Goal: Task Accomplishment & Management: Manage account settings

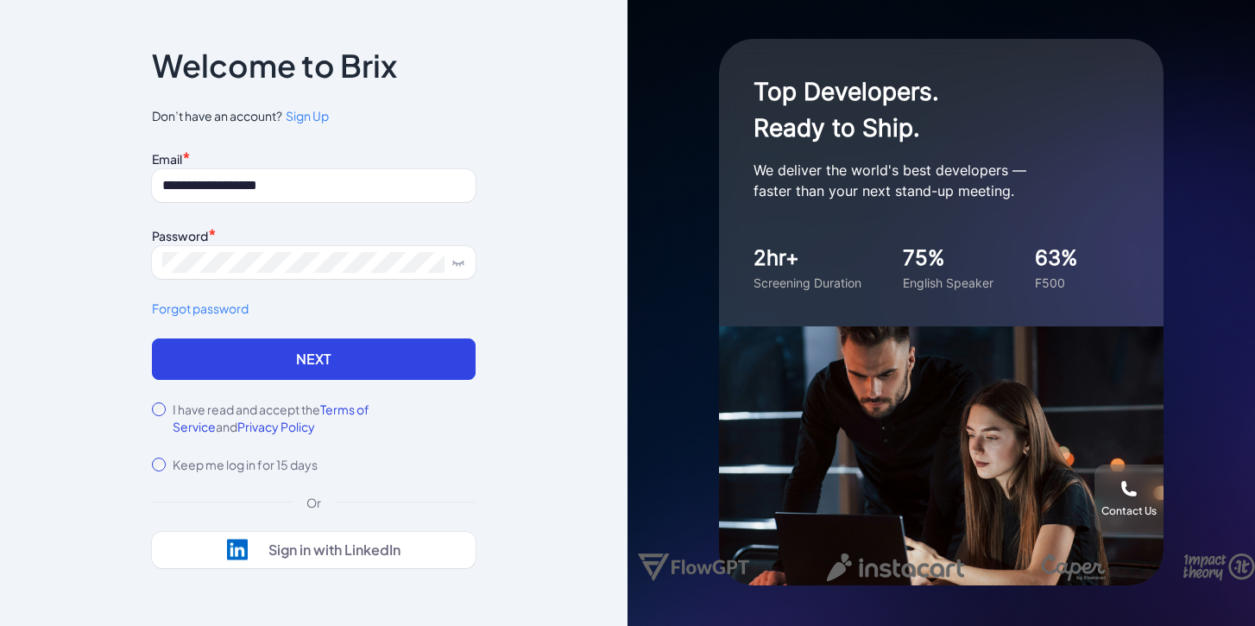
type input "**********"
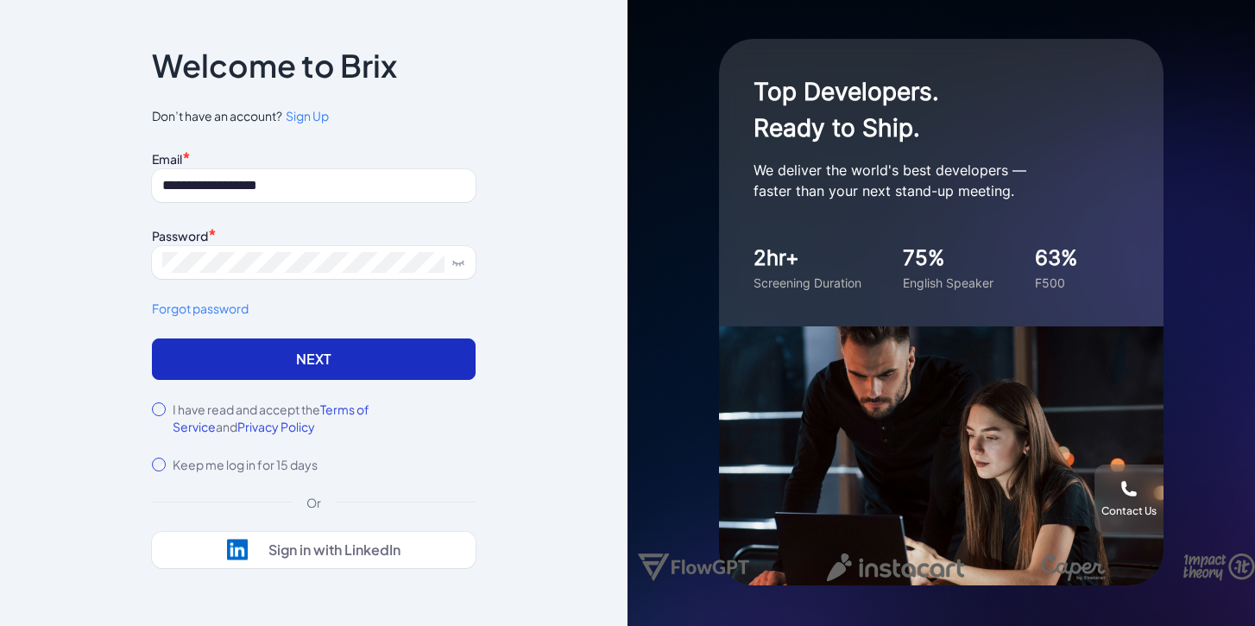
click at [201, 375] on button "Next" at bounding box center [314, 358] width 324 height 41
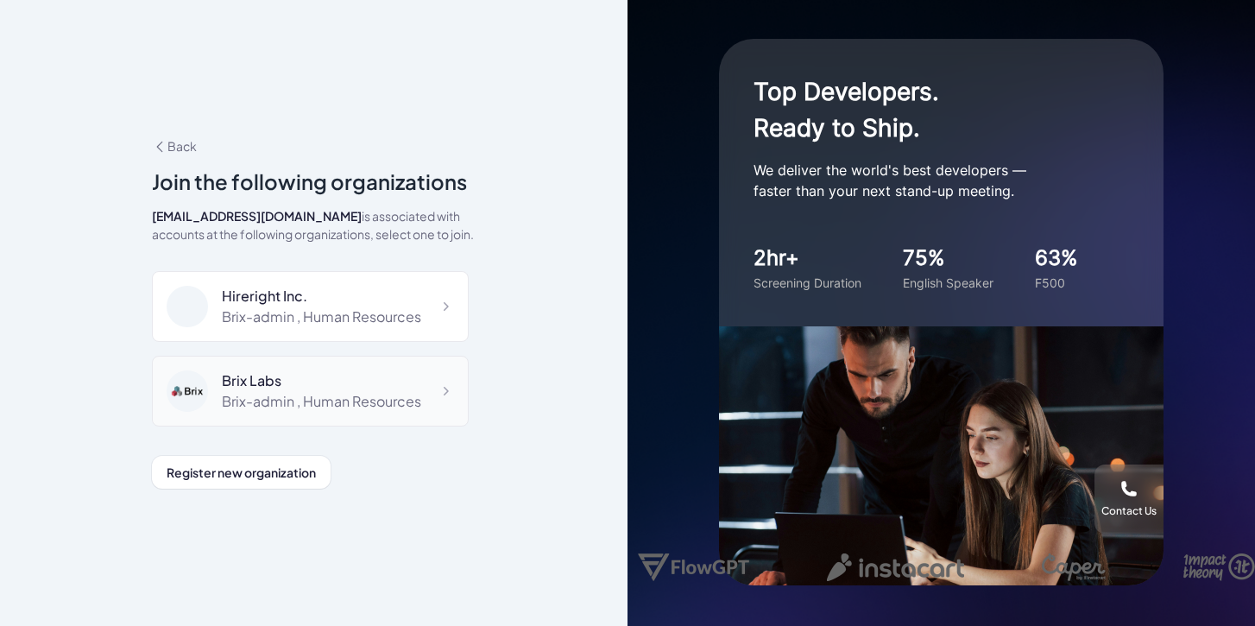
click at [276, 376] on div "Brix Labs" at bounding box center [321, 380] width 199 height 21
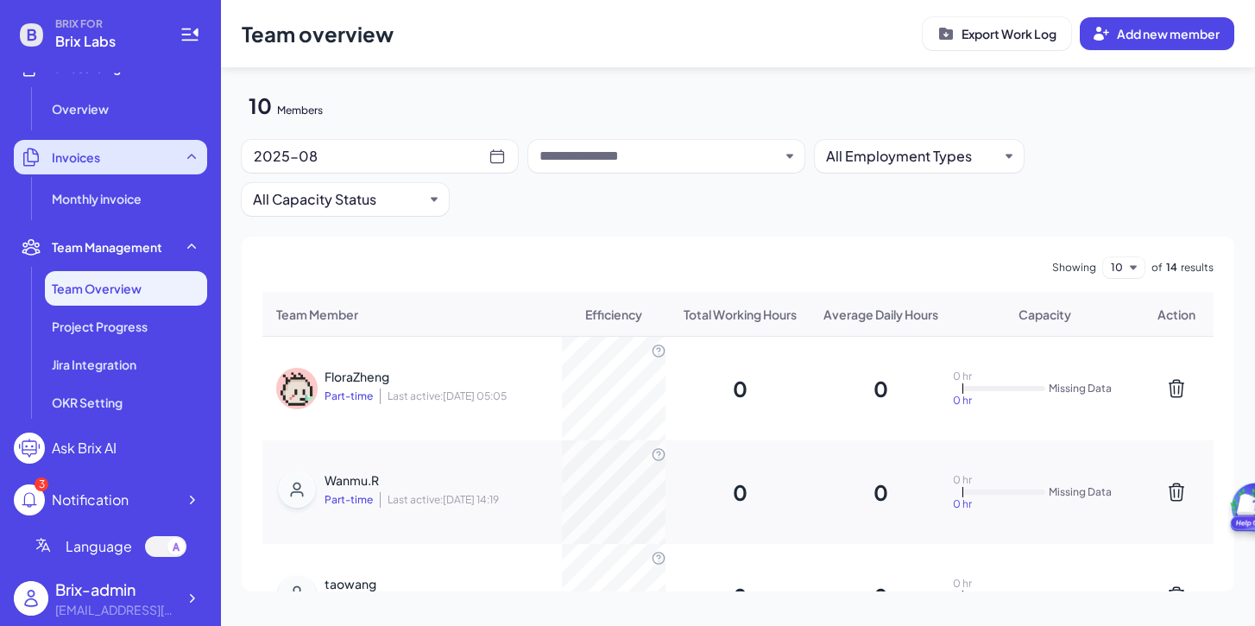
scroll to position [368, 0]
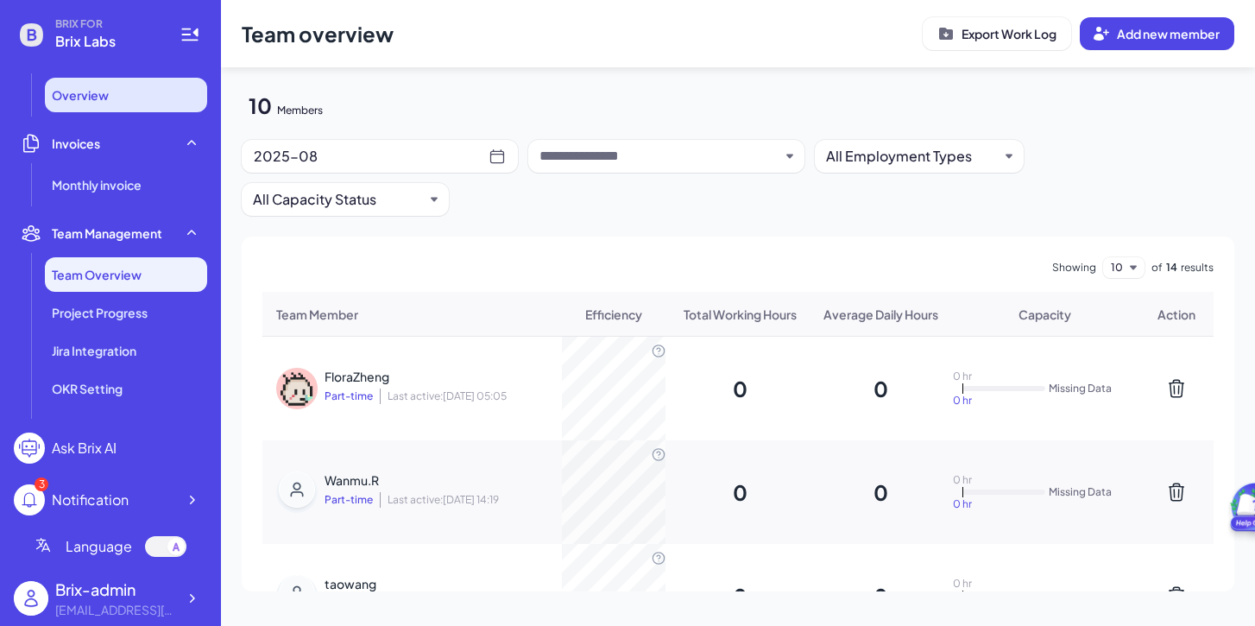
click at [101, 100] on span "Overview" at bounding box center [80, 94] width 57 height 17
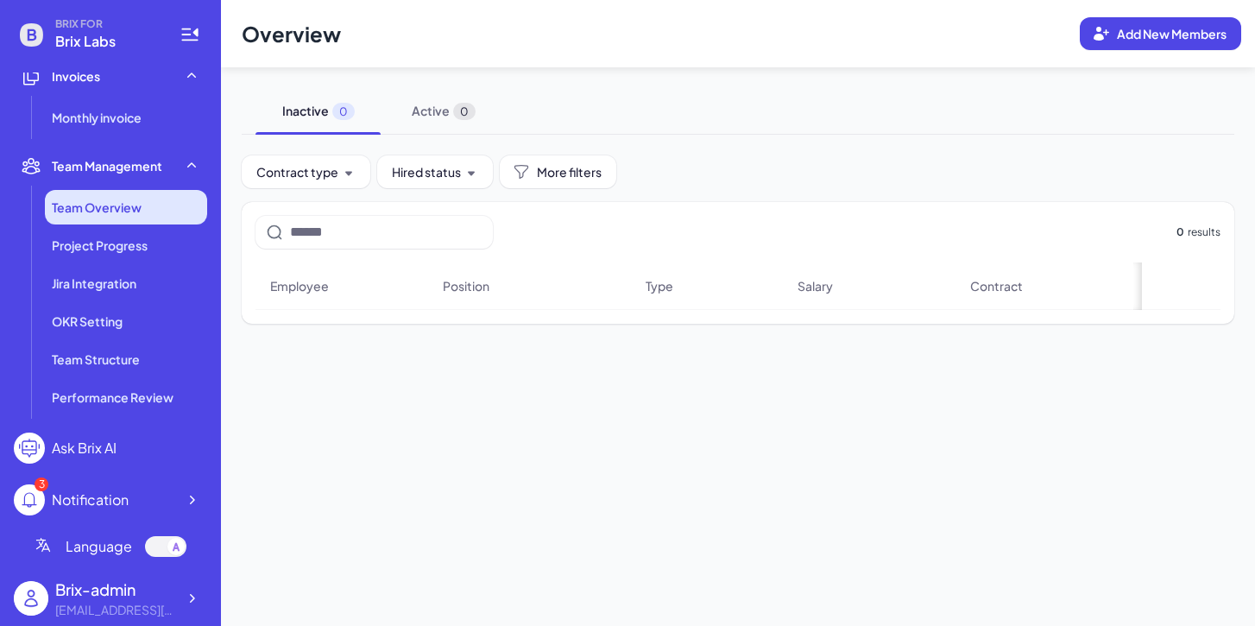
scroll to position [677, 0]
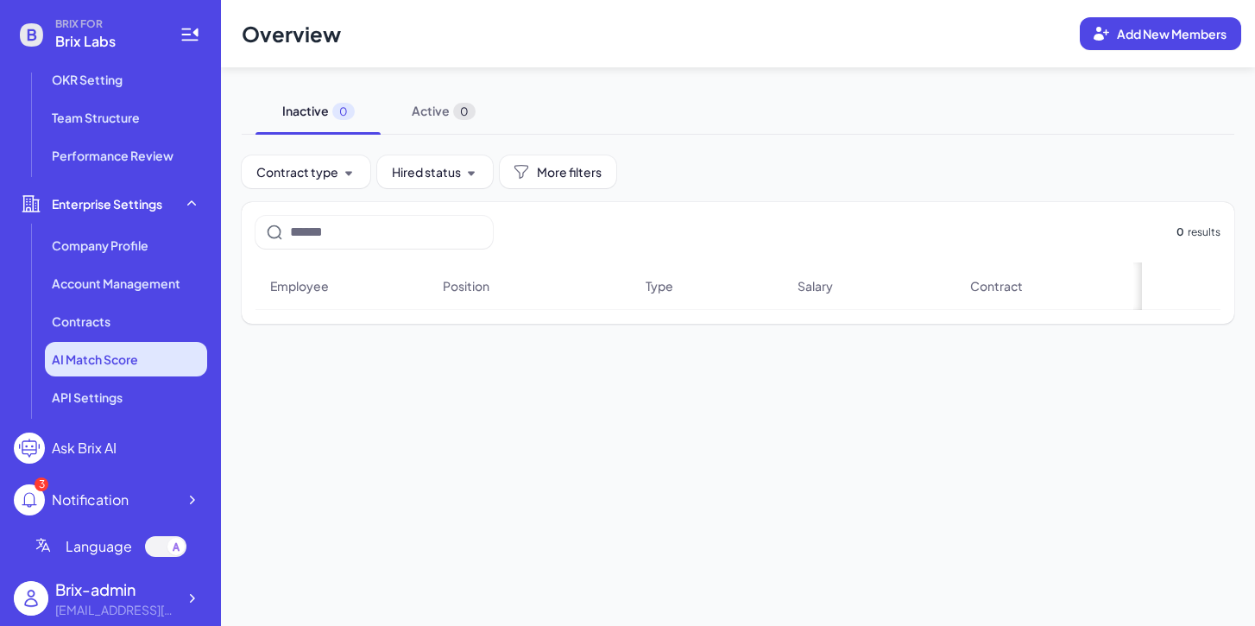
click at [149, 360] on li "AI Match Score" at bounding box center [126, 359] width 162 height 35
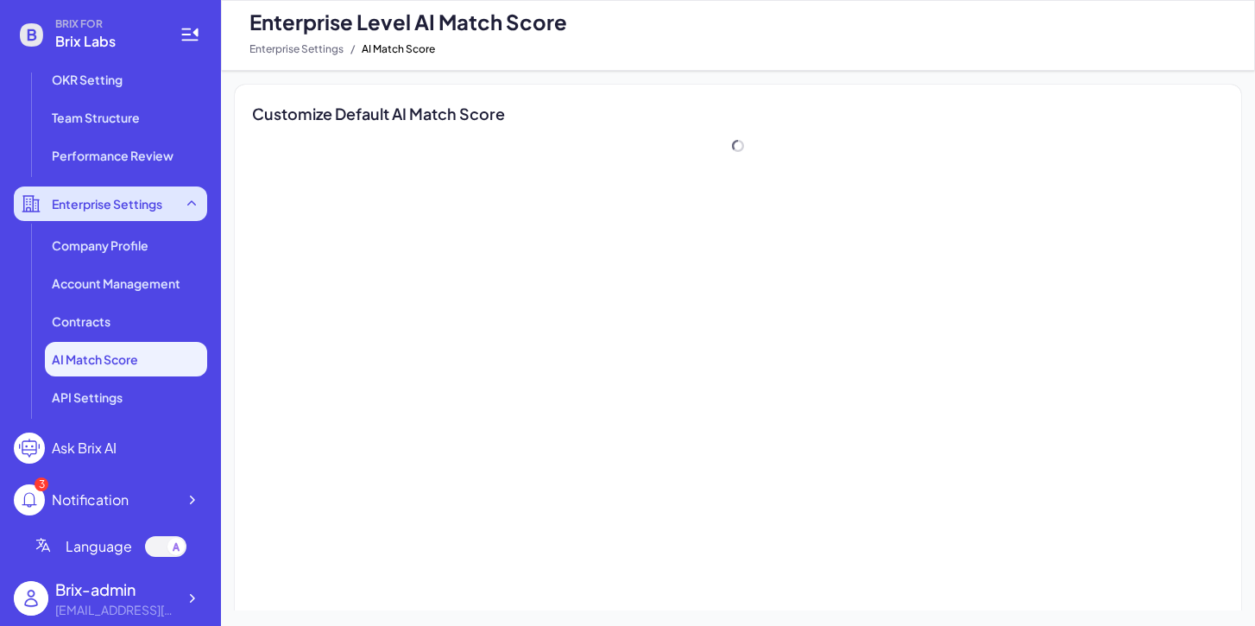
click at [149, 203] on span "Enterprise Settings" at bounding box center [107, 203] width 110 height 17
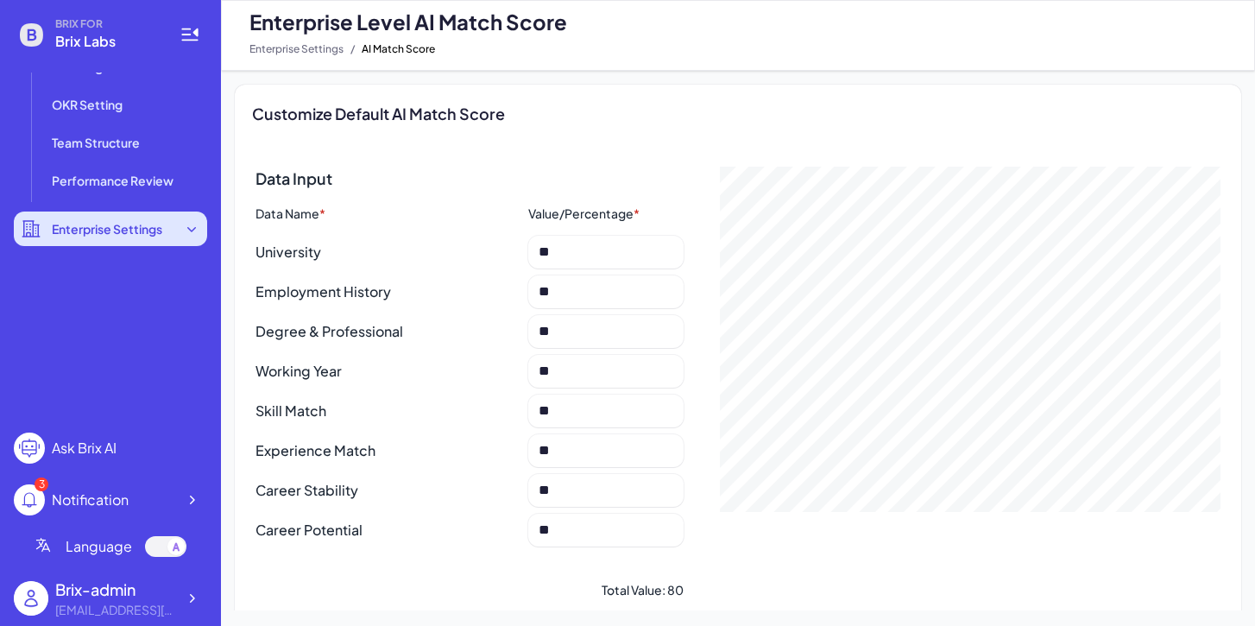
click at [151, 220] on span "Enterprise Settings" at bounding box center [107, 228] width 110 height 17
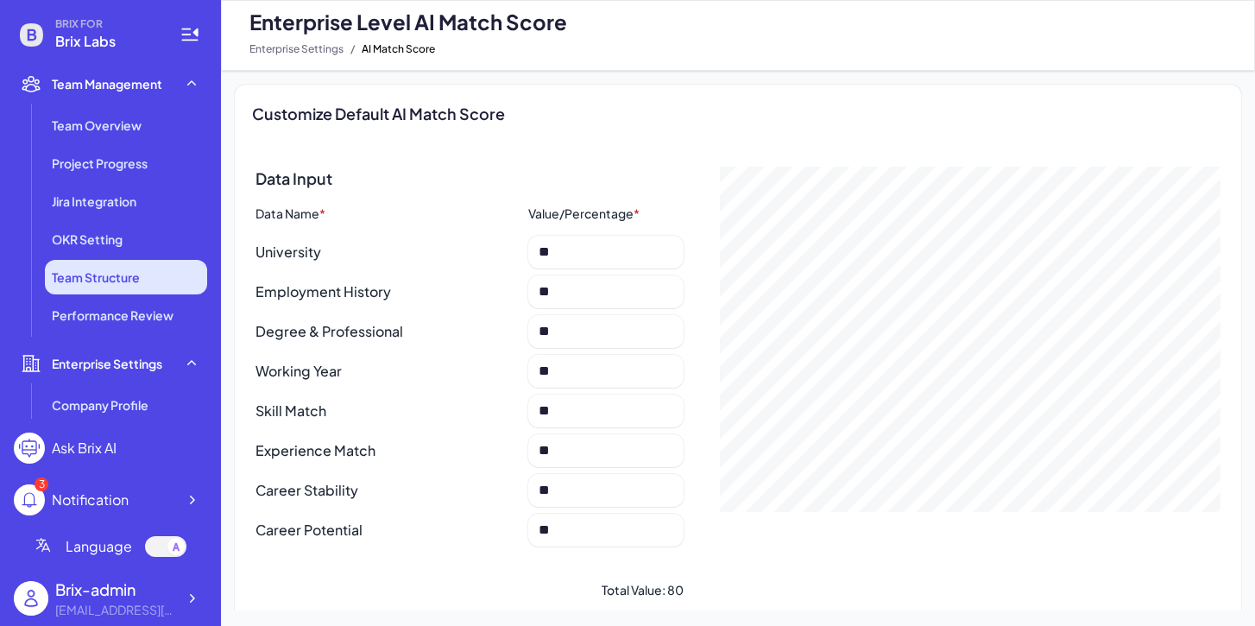
scroll to position [514, 0]
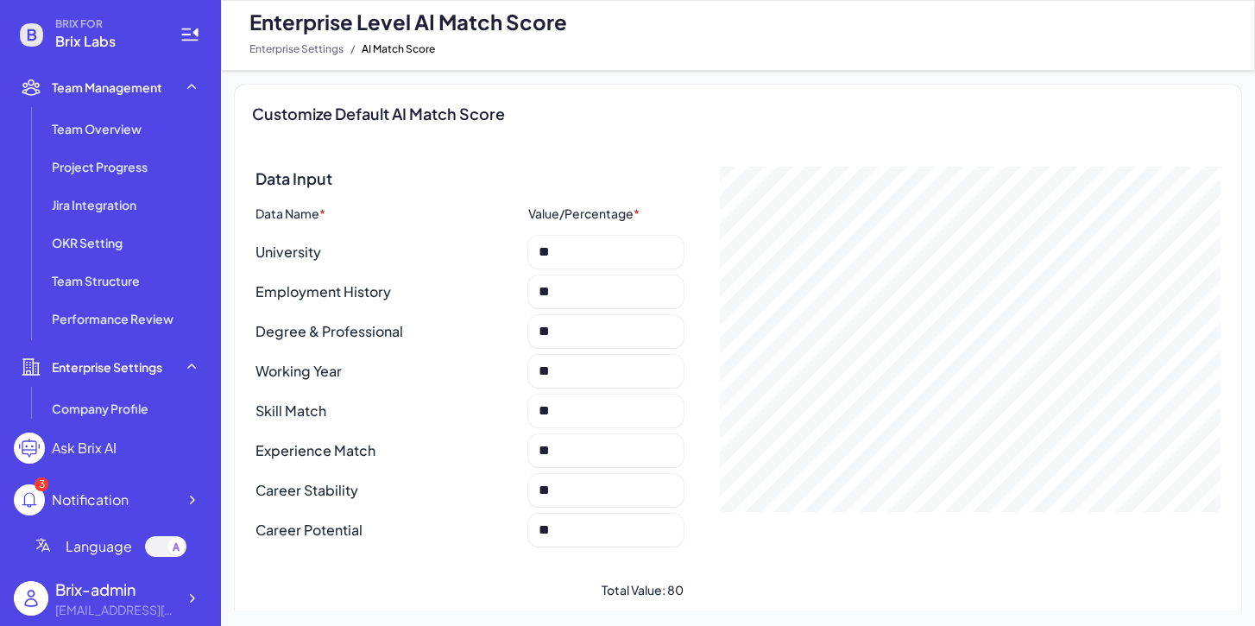
click at [151, 499] on div "3 Notification" at bounding box center [110, 499] width 193 height 31
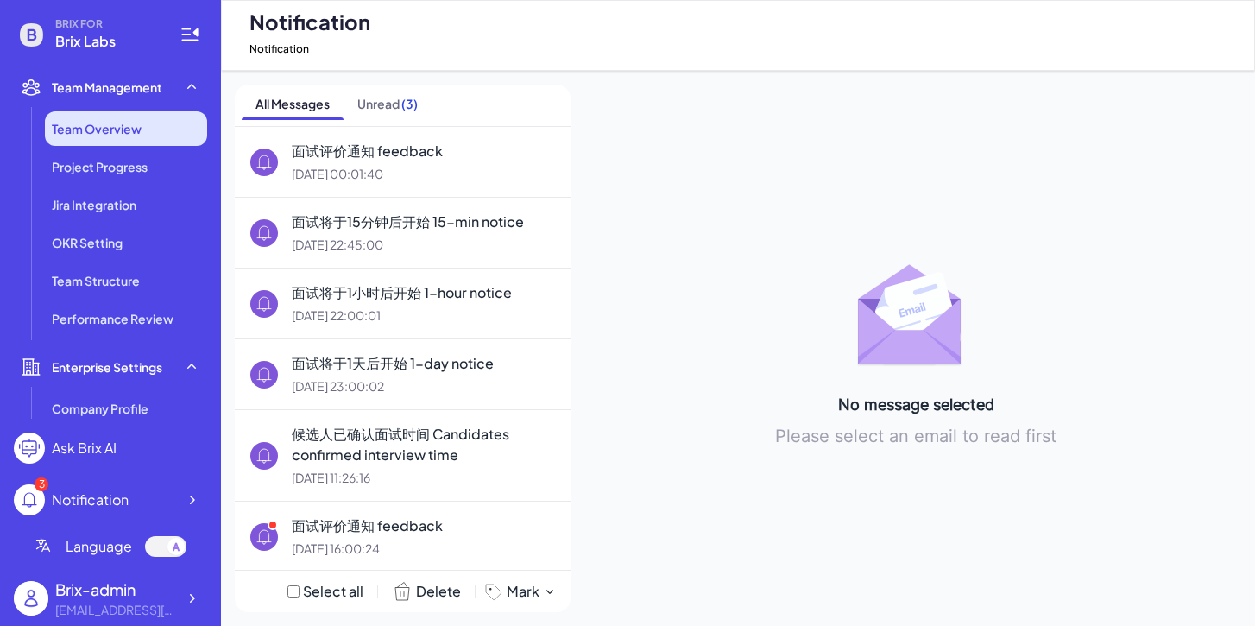
click at [118, 115] on li "Team Overview" at bounding box center [126, 128] width 162 height 35
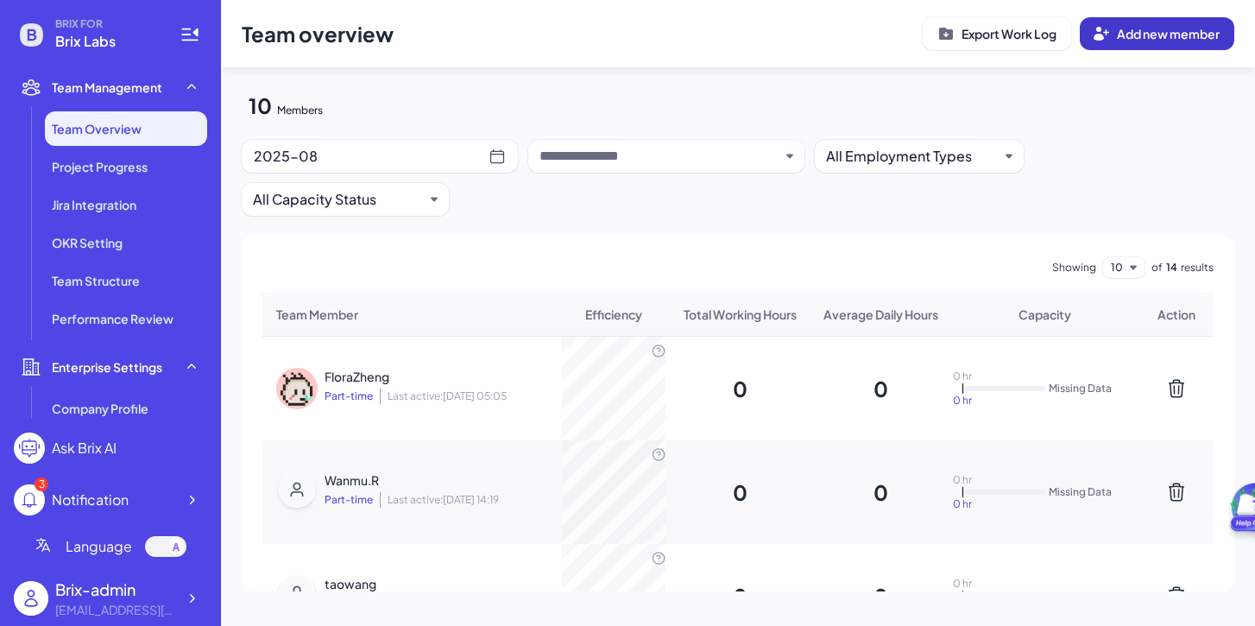
click at [1158, 35] on span "Add new member" at bounding box center [1168, 34] width 103 height 16
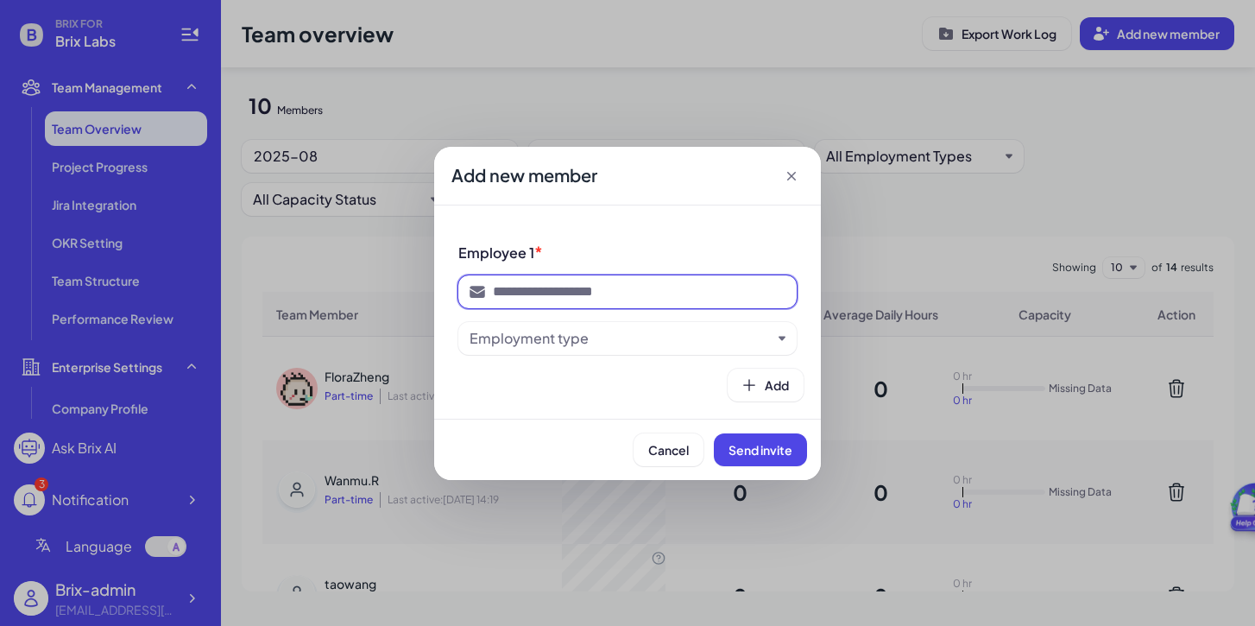
click at [577, 281] on input at bounding box center [639, 291] width 293 height 21
paste input "**********"
type input "**********"
click at [555, 331] on div "Employment type" at bounding box center [529, 338] width 119 height 21
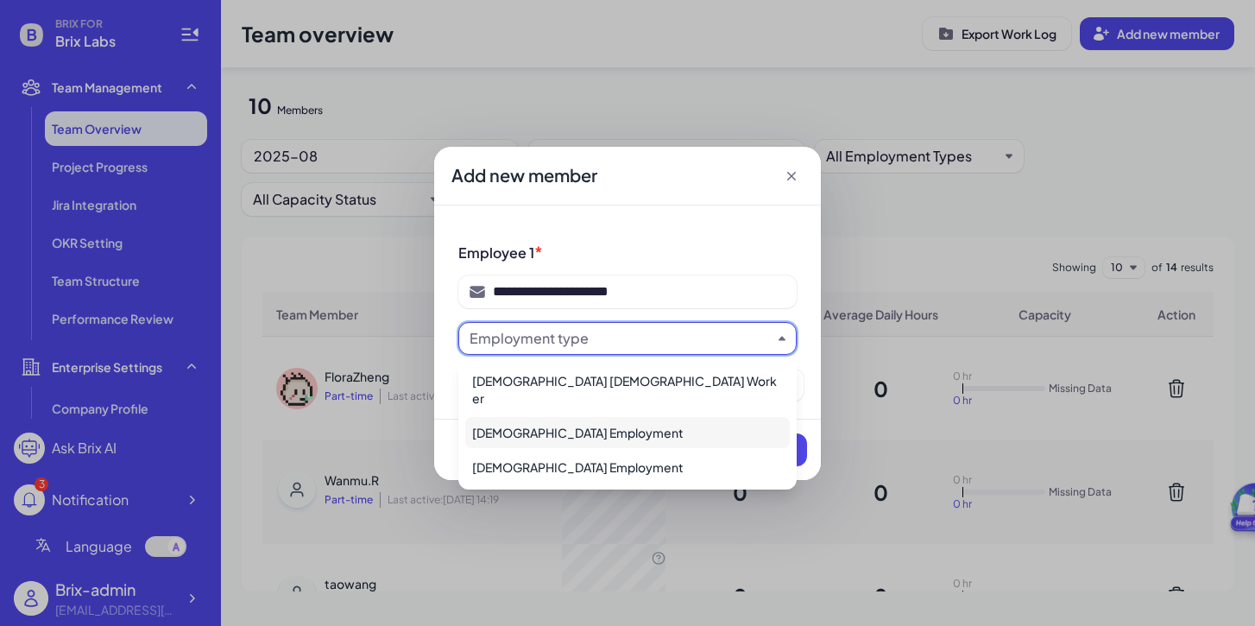
click at [563, 417] on div "[DEMOGRAPHIC_DATA] Employment" at bounding box center [627, 432] width 325 height 31
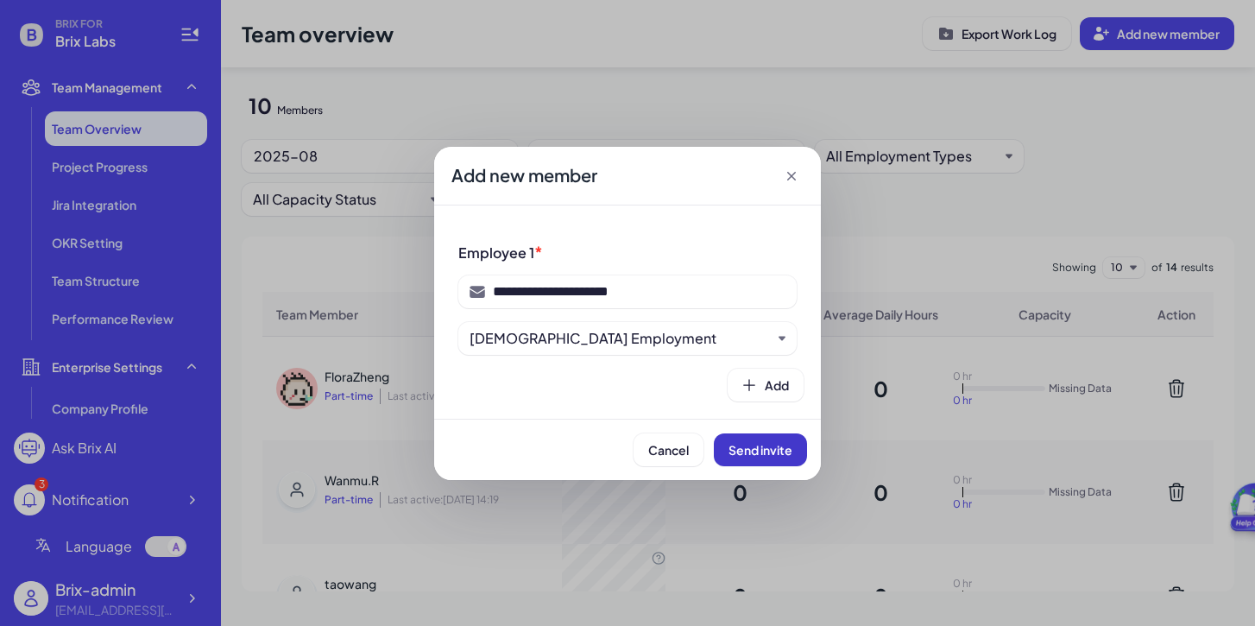
click at [757, 442] on span "Send invite" at bounding box center [761, 450] width 64 height 16
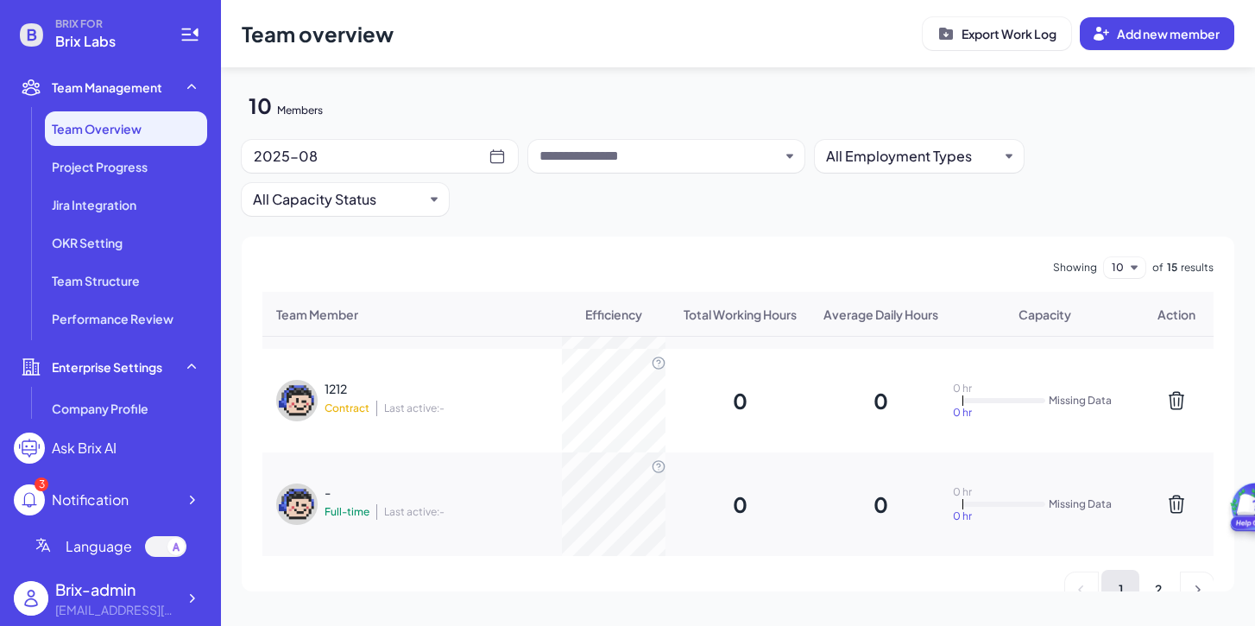
scroll to position [847, 0]
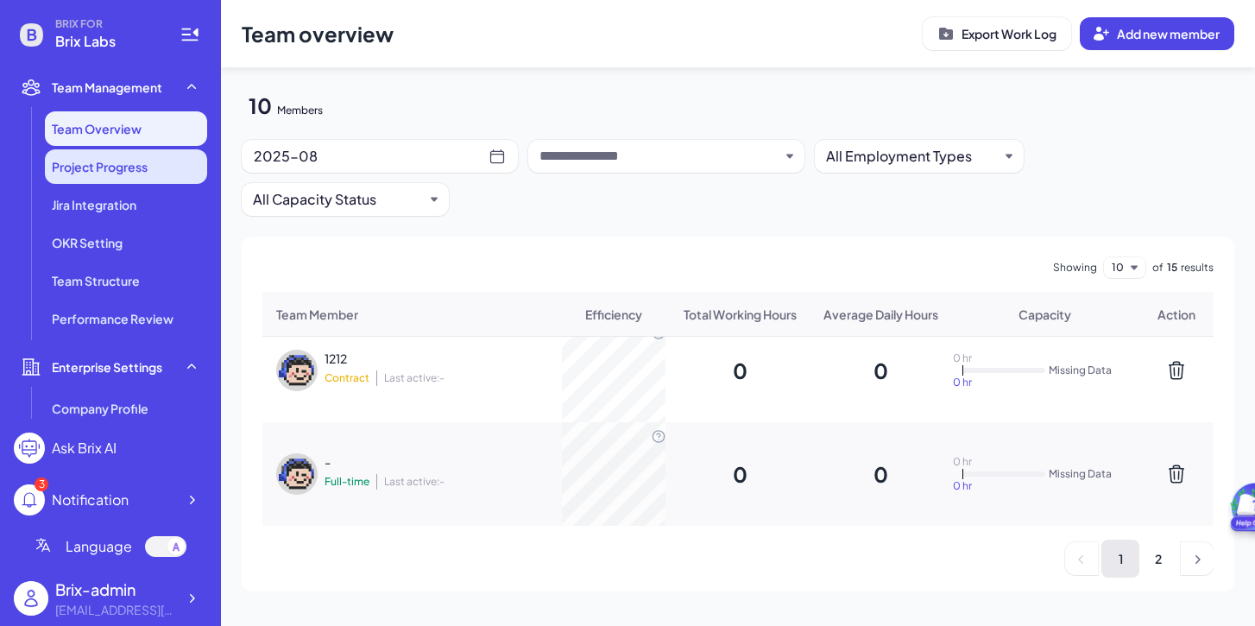
click at [161, 158] on li "Project Progress" at bounding box center [126, 166] width 162 height 35
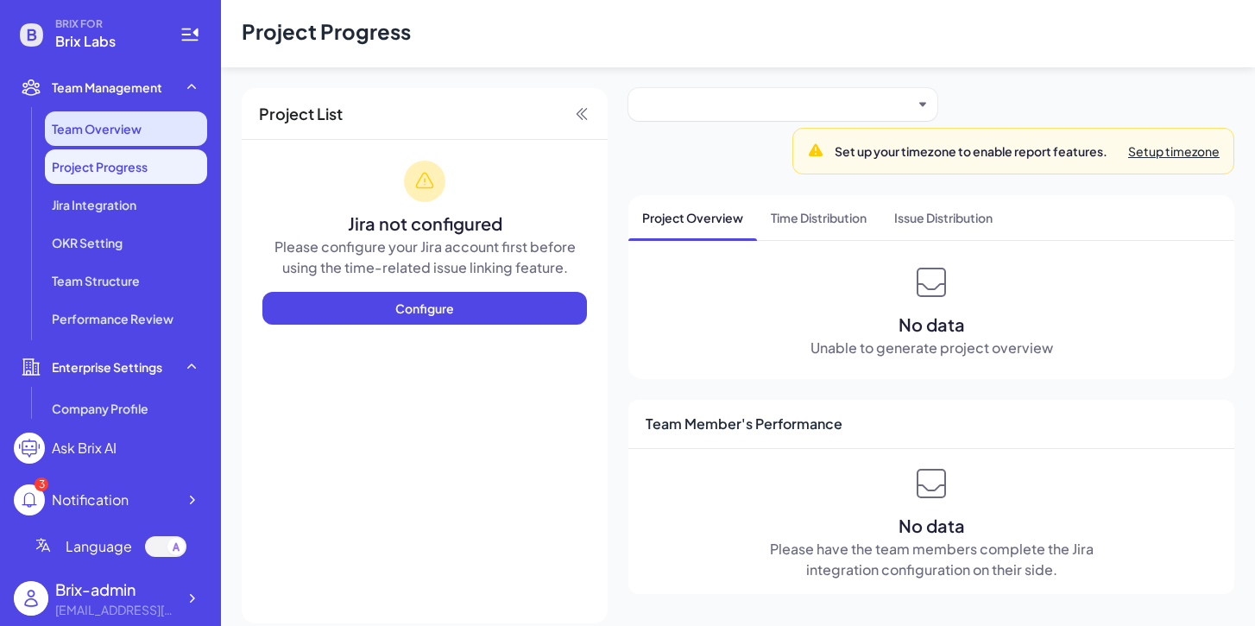
click at [156, 135] on li "Team Overview" at bounding box center [126, 128] width 162 height 35
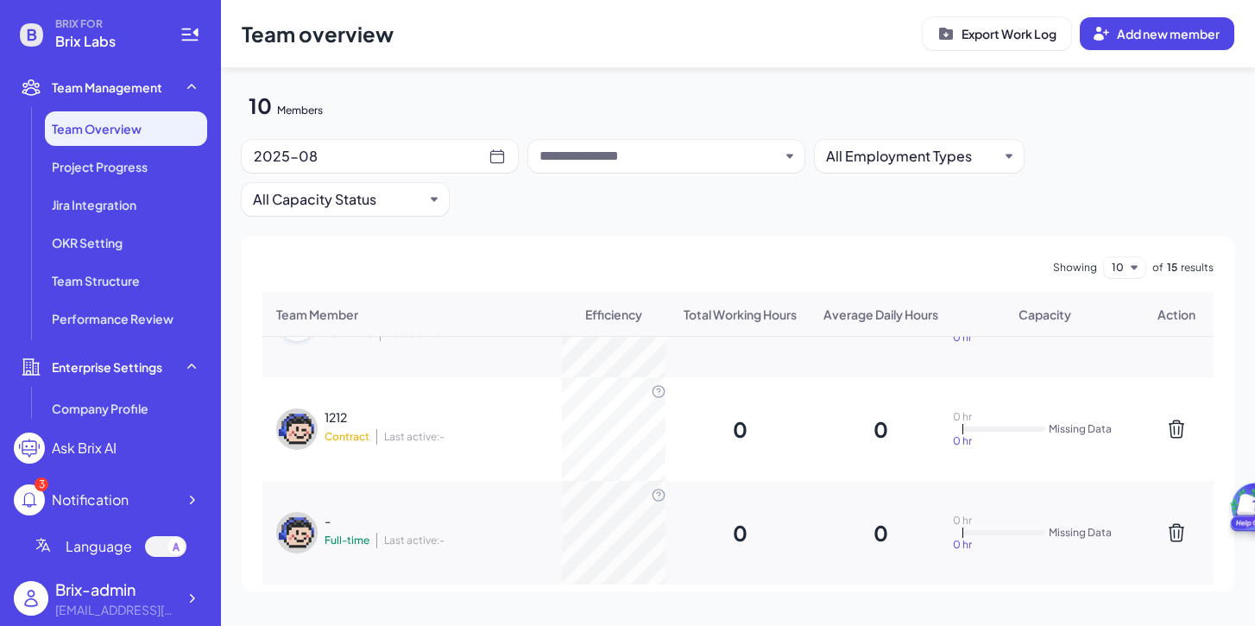
scroll to position [847, 0]
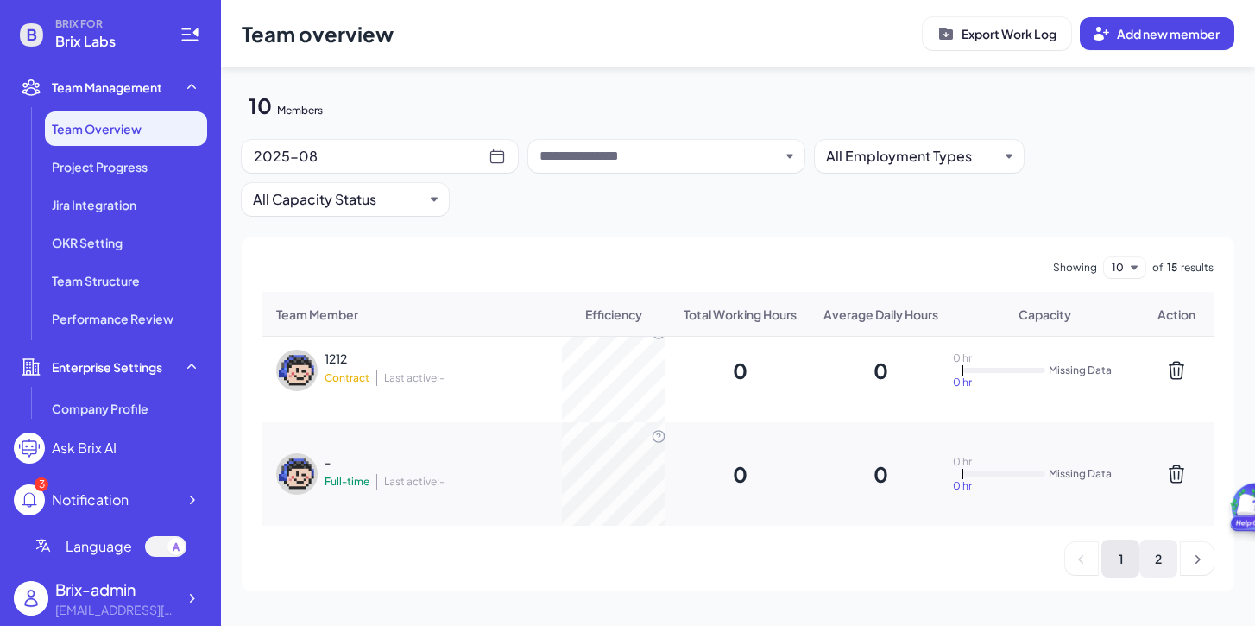
click at [1139, 563] on li "2" at bounding box center [1158, 559] width 38 height 38
